Goal: Find specific page/section: Find specific page/section

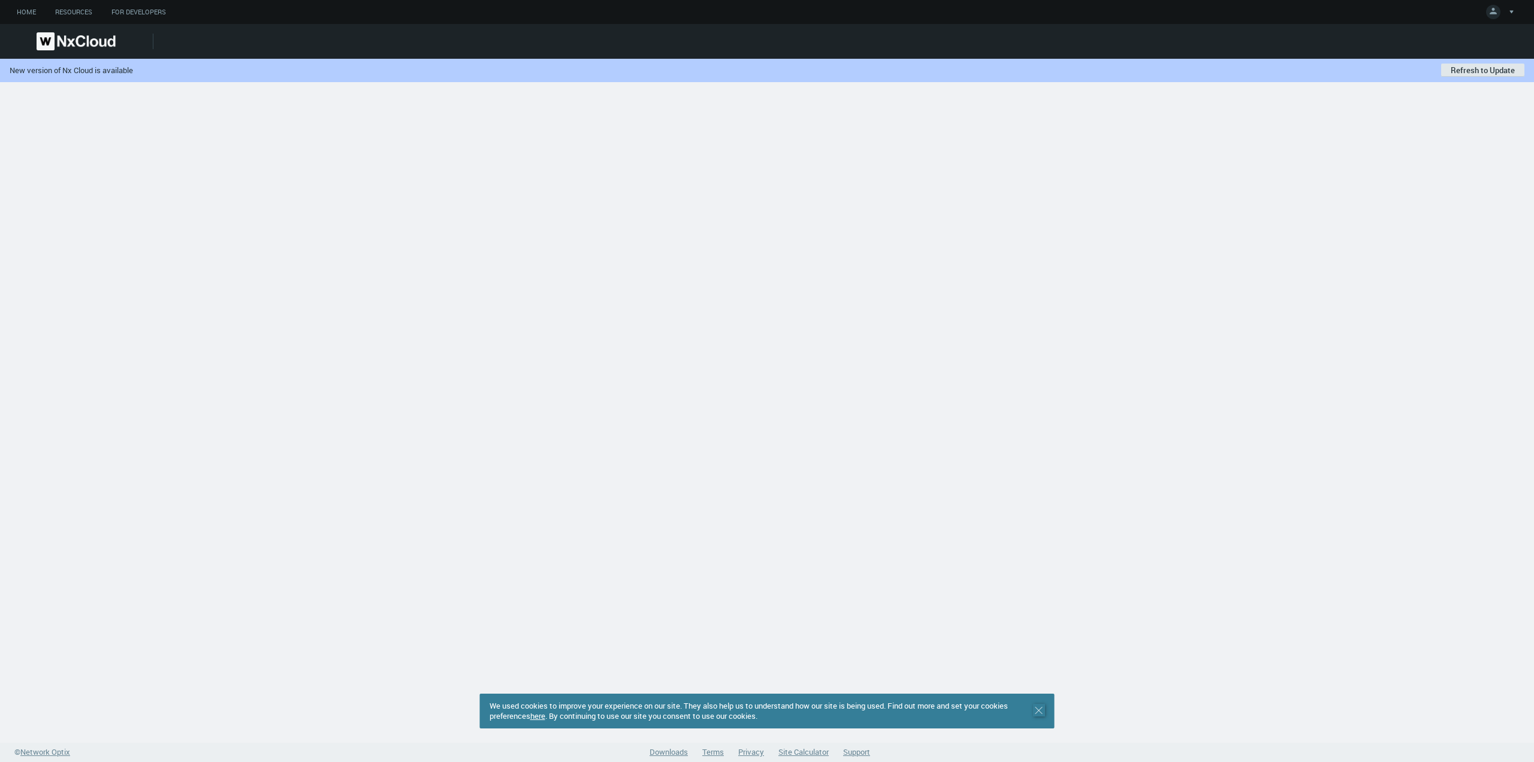
click at [1039, 714] on icon ".st0 { stroke : #698796; } Close" at bounding box center [1039, 710] width 12 height 12
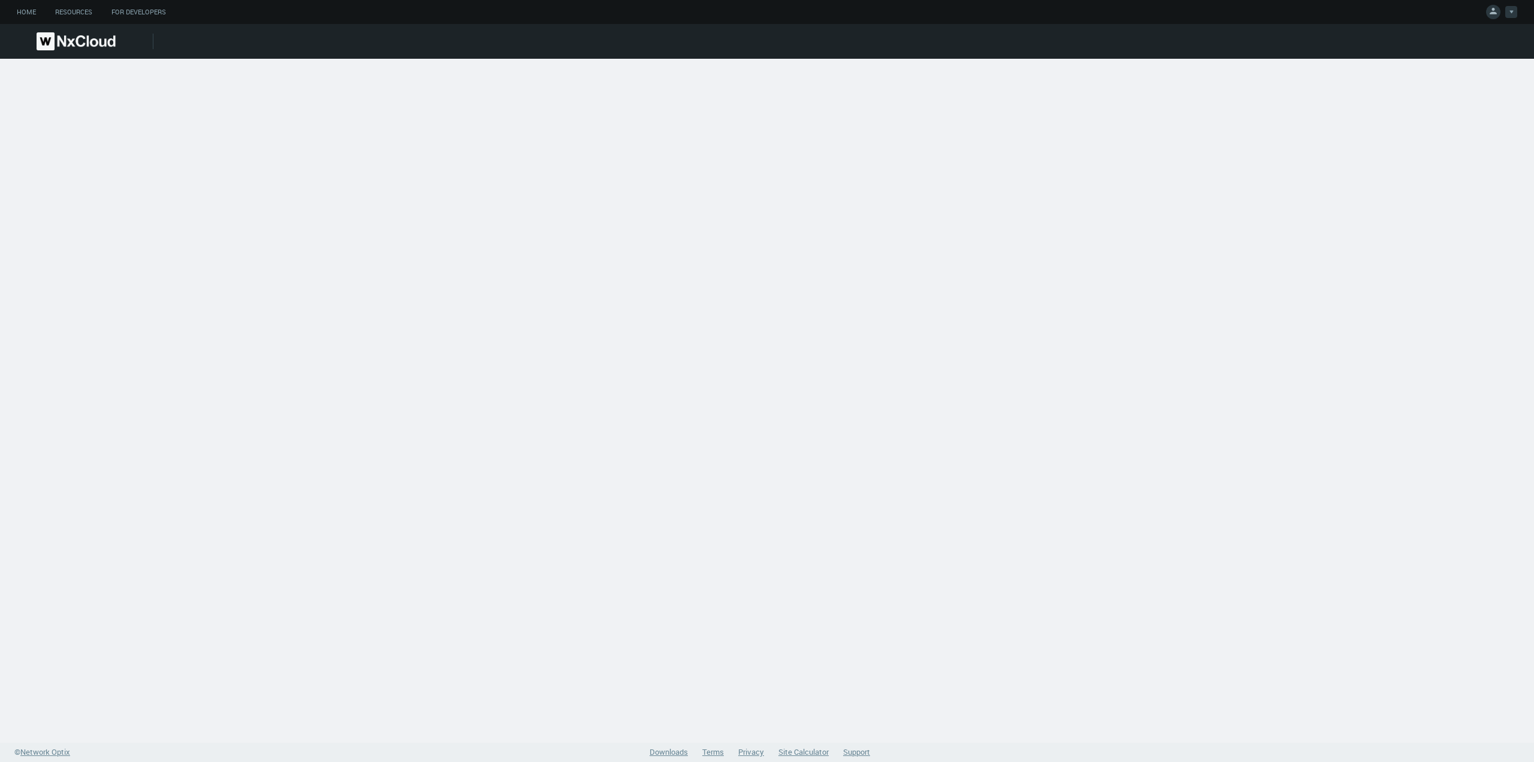
click at [1498, 13] on icon at bounding box center [1493, 11] width 12 height 12
click at [1438, 98] on span "Log Out" at bounding box center [1436, 96] width 39 height 11
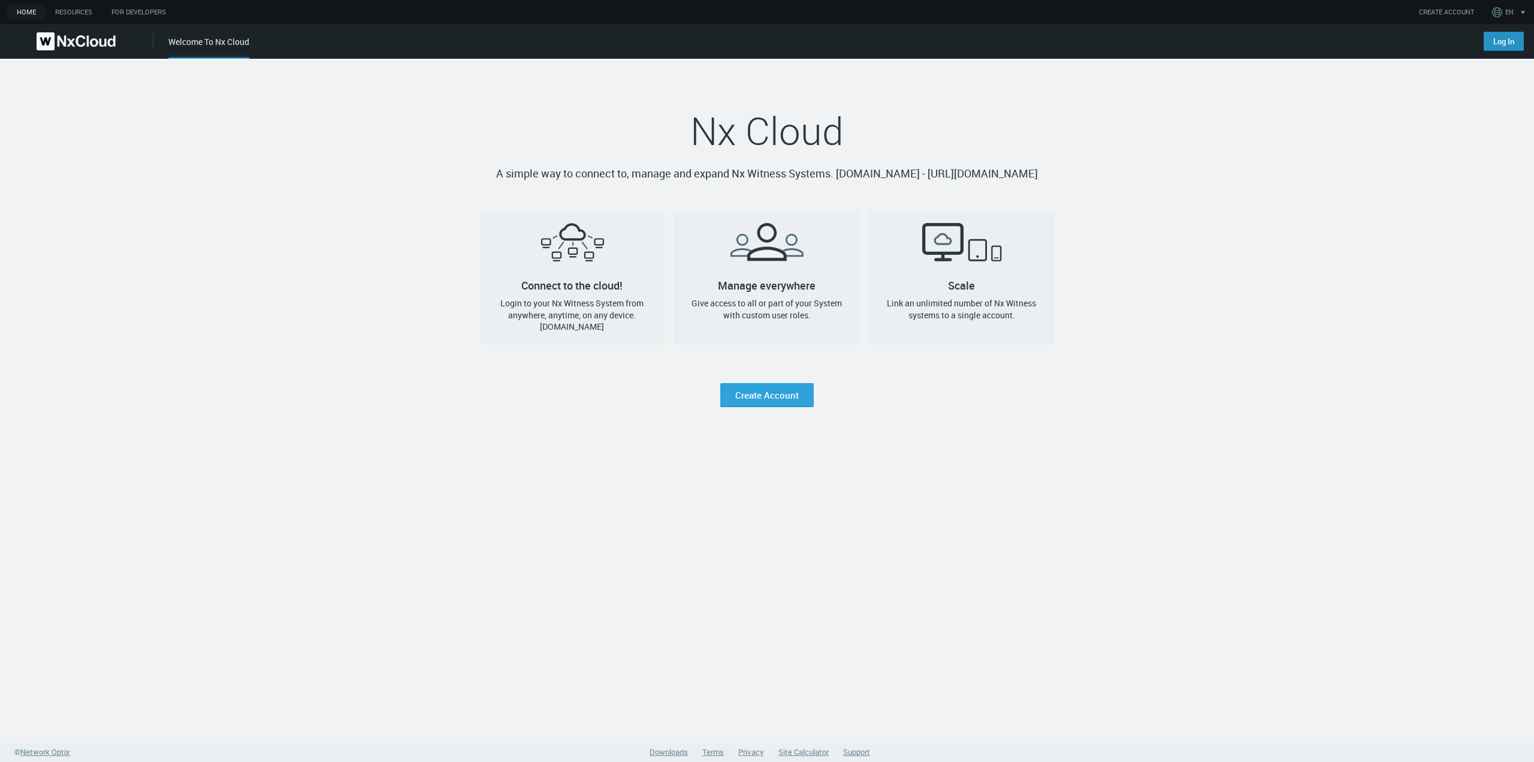
click at [1489, 44] on link "Log In" at bounding box center [1504, 41] width 40 height 19
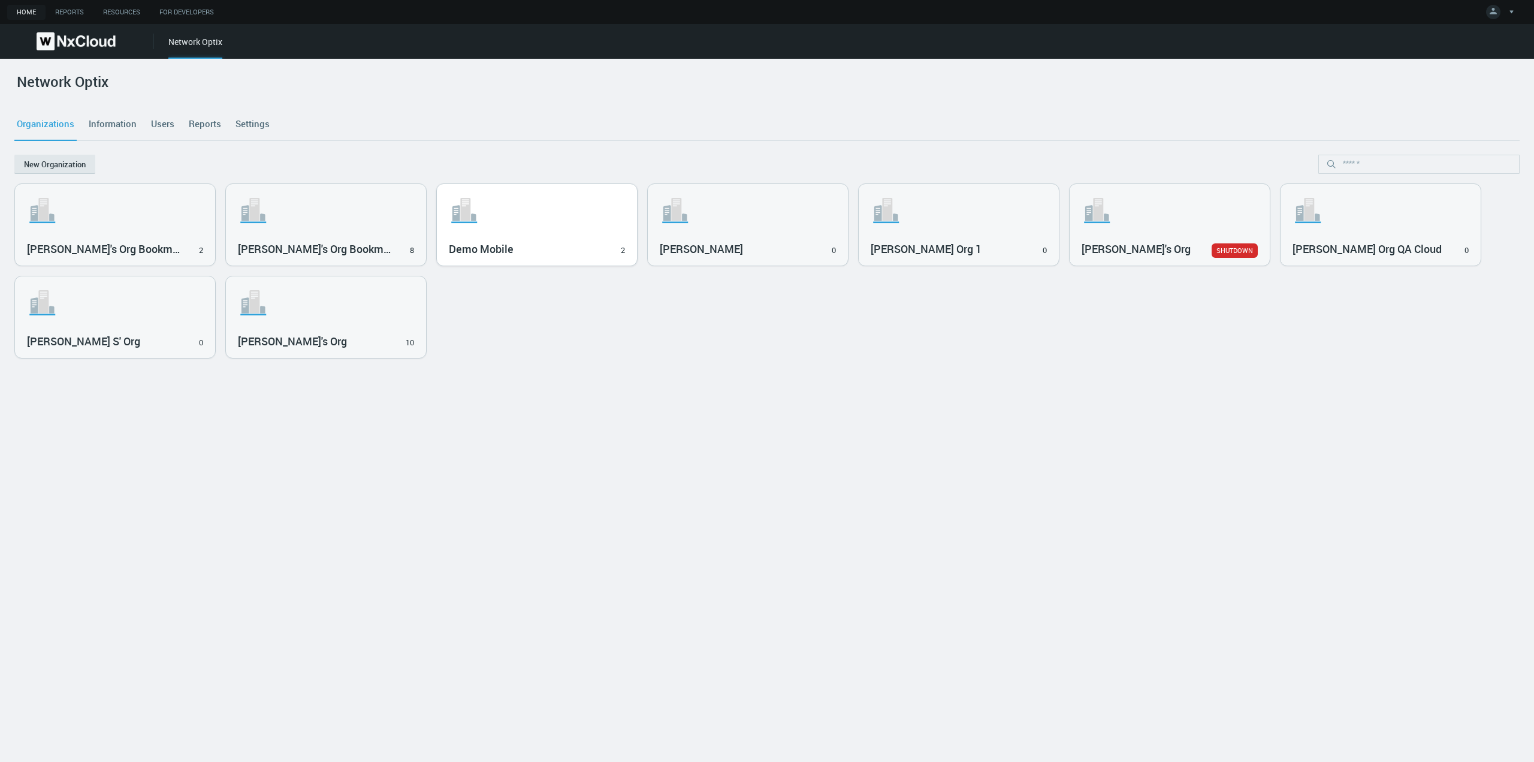
click at [542, 255] on h3 "Demo Mobile" at bounding box center [528, 249] width 159 height 13
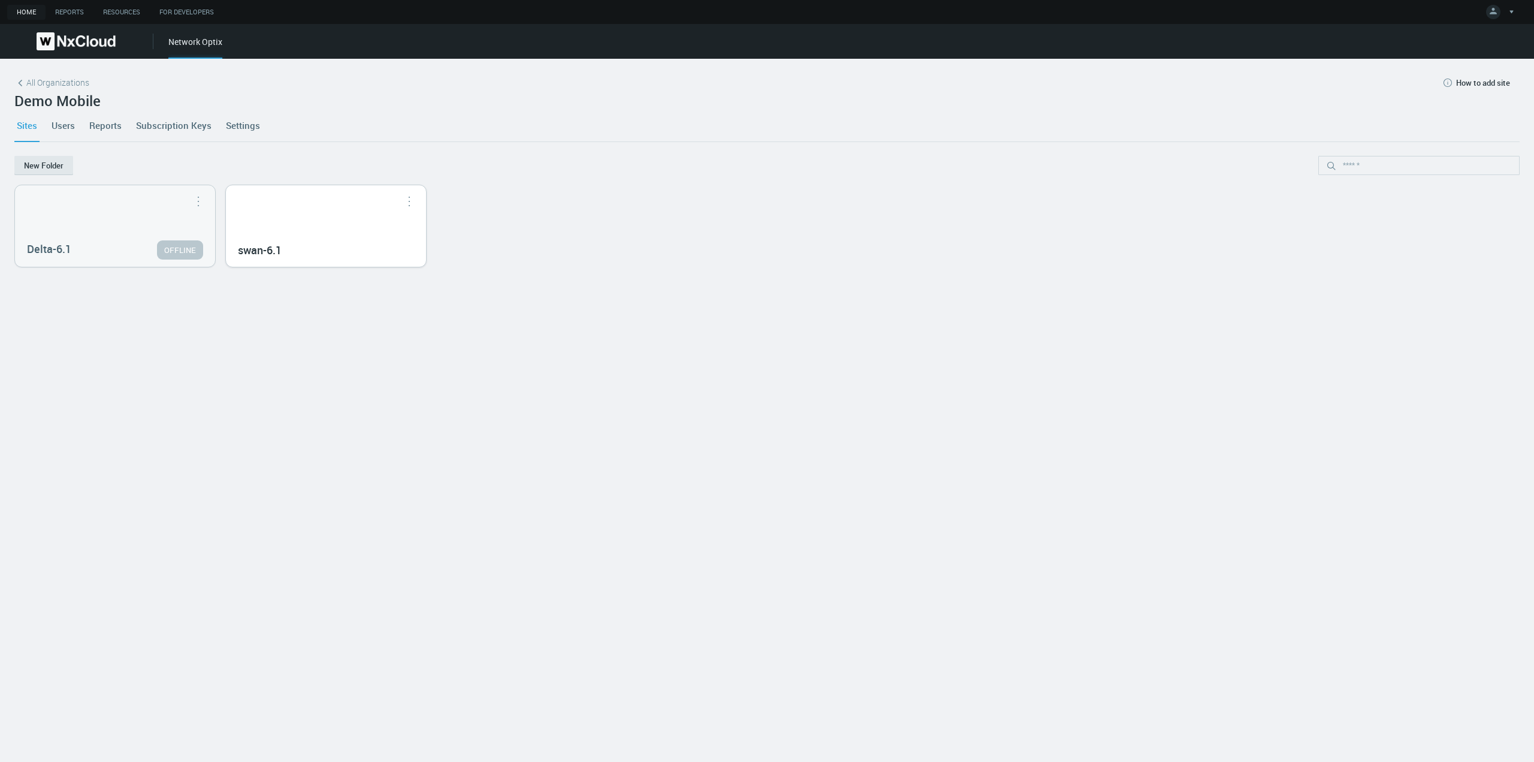
click at [391, 244] on h3 "swan-6.1" at bounding box center [317, 250] width 159 height 13
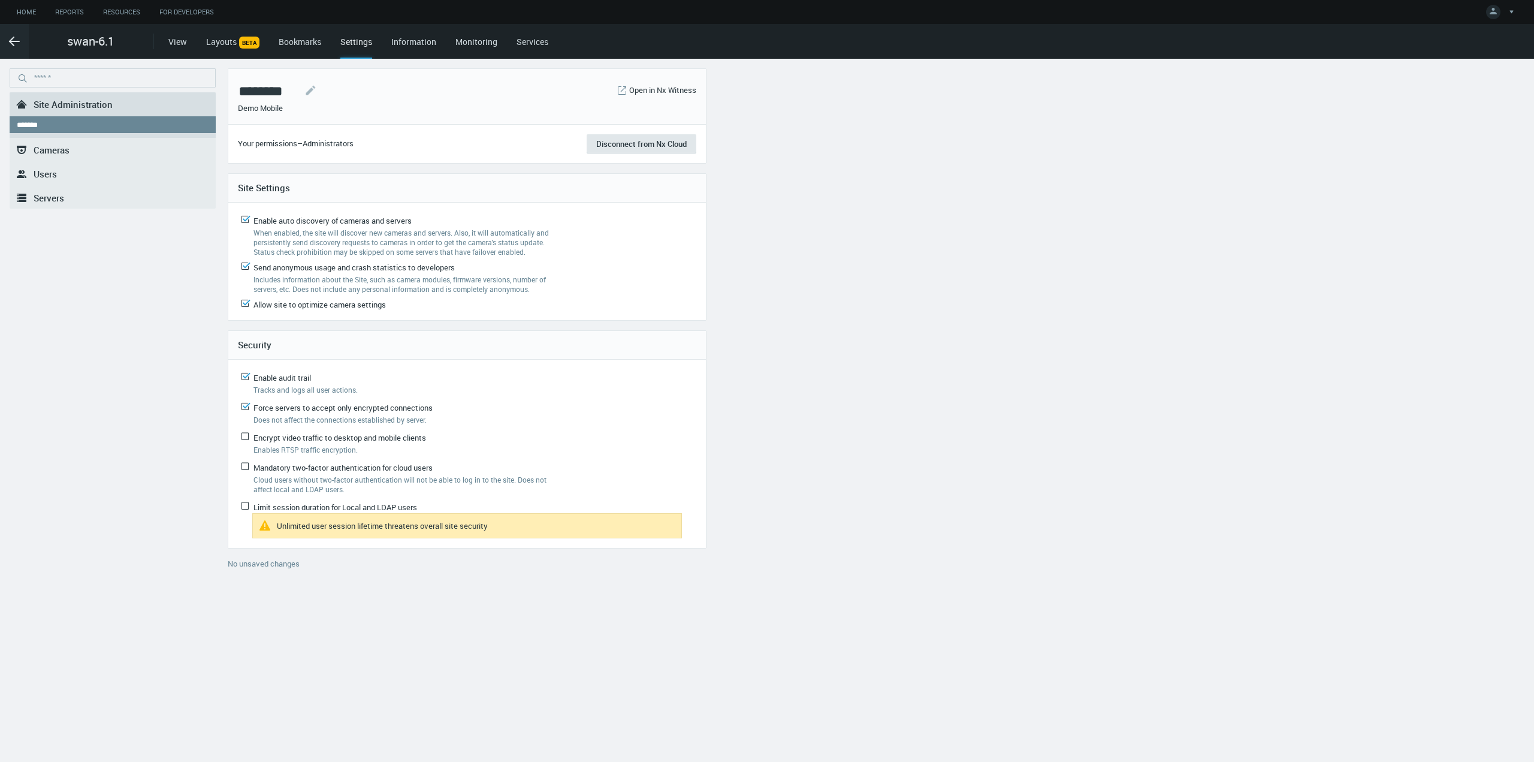
click at [93, 143] on link ".st0{fill-rule:evenodd;clip-rule:evenodd;fill:#2B383F;} Cameras" at bounding box center [113, 150] width 206 height 24
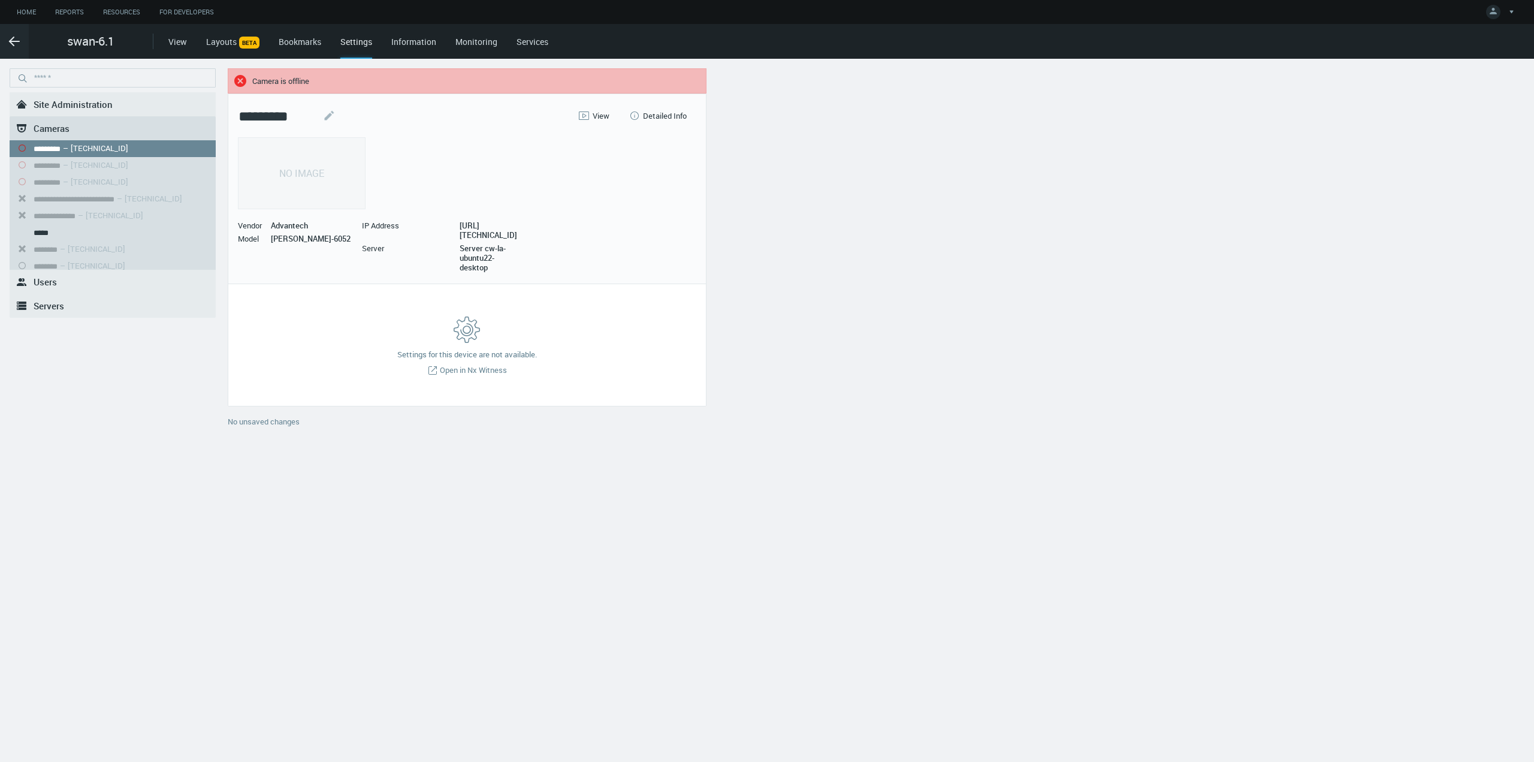
click at [66, 104] on span "Site Administration" at bounding box center [73, 104] width 79 height 12
